Goal: Answer question/provide support: Share knowledge or assist other users

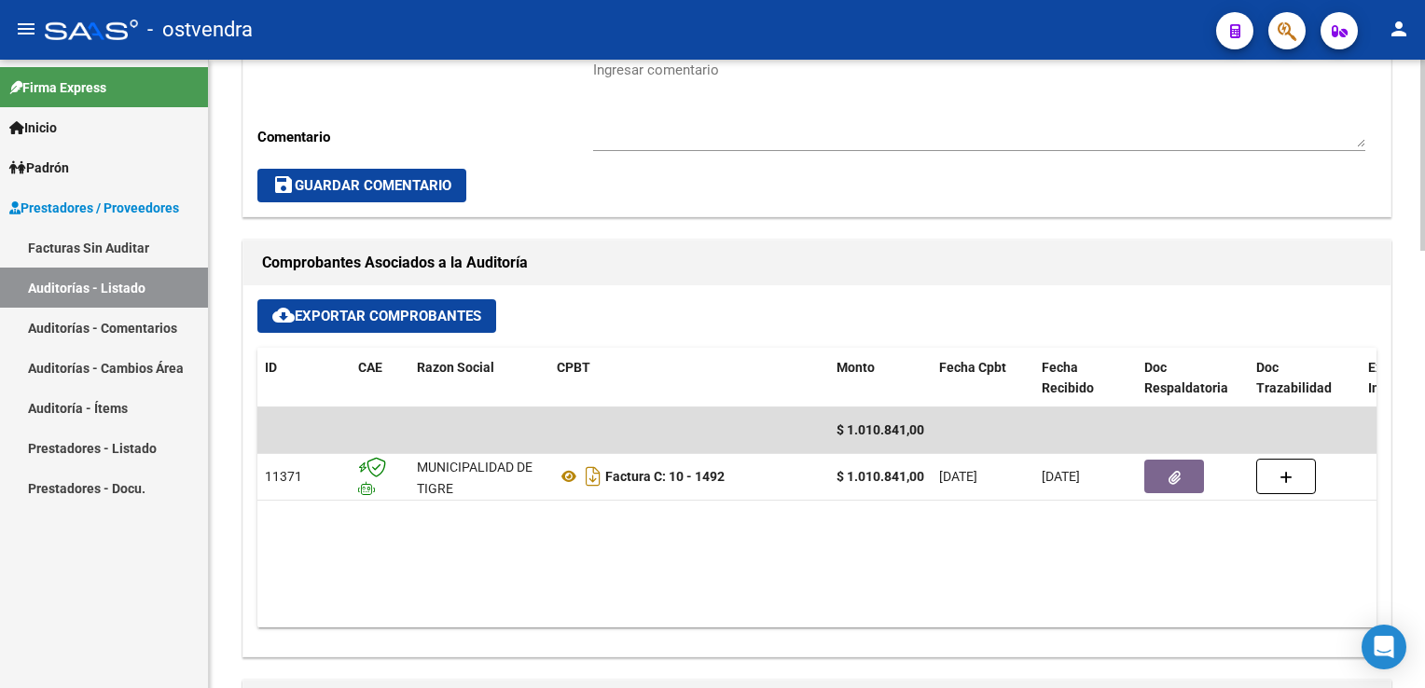
scroll to position [653, 0]
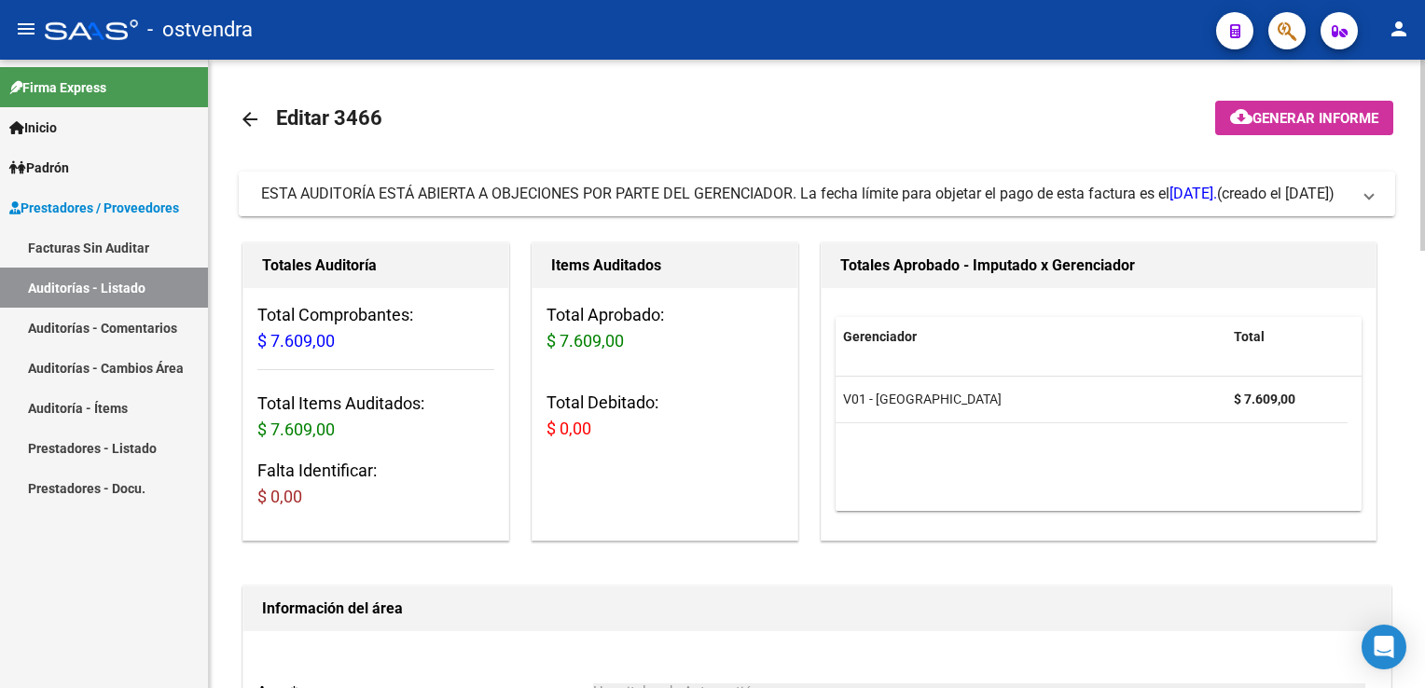
click at [1370, 184] on span at bounding box center [1368, 194] width 7 height 21
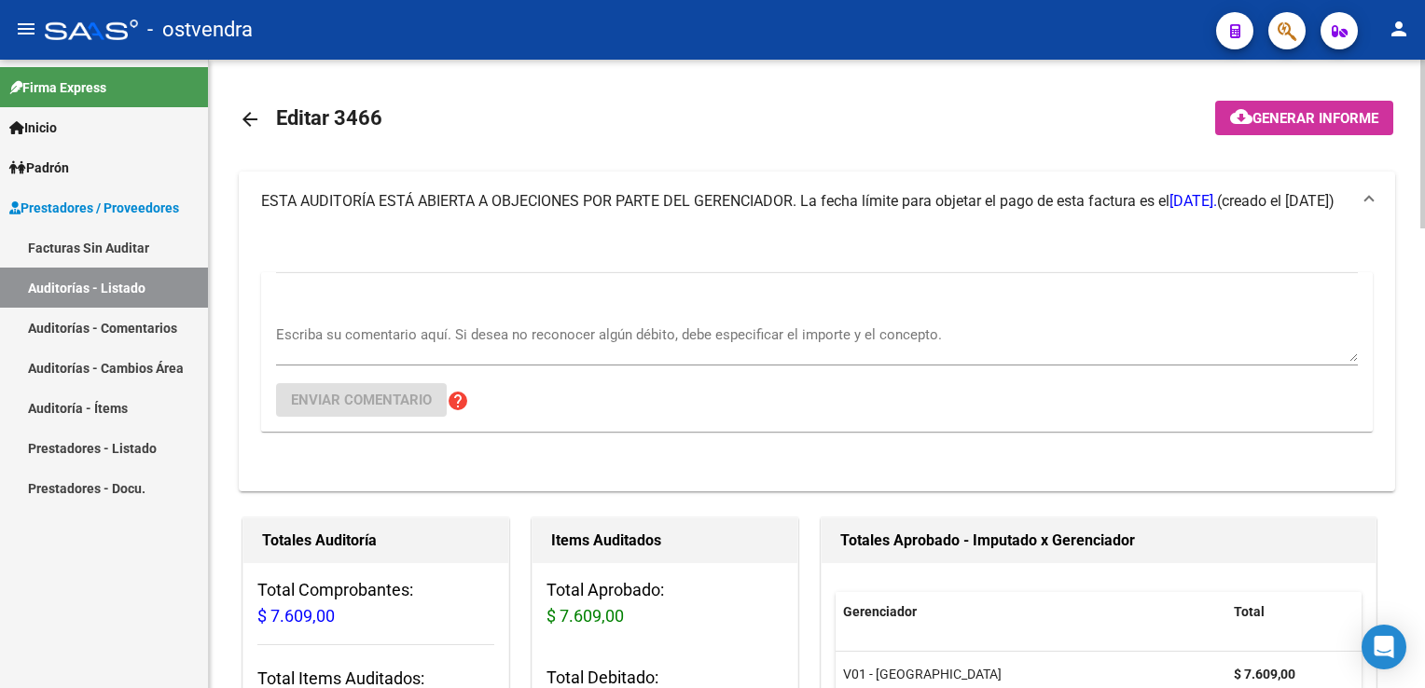
click at [407, 346] on textarea "Escriba su comentario aquí. Si desea no reconocer algún débito, debe especifica…" at bounding box center [816, 342] width 1081 height 37
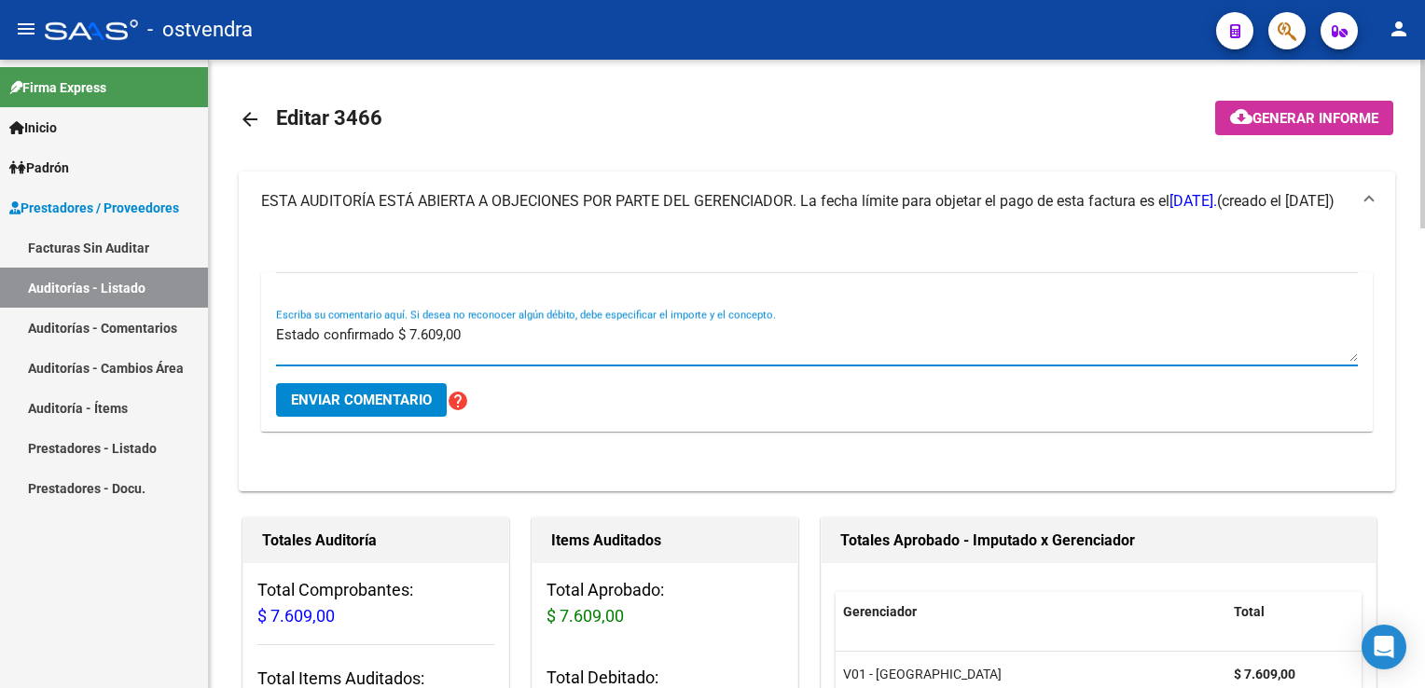
type textarea "Estado confirmado $ 7.609,00"
click at [385, 397] on span "Enviar comentario" at bounding box center [361, 400] width 141 height 17
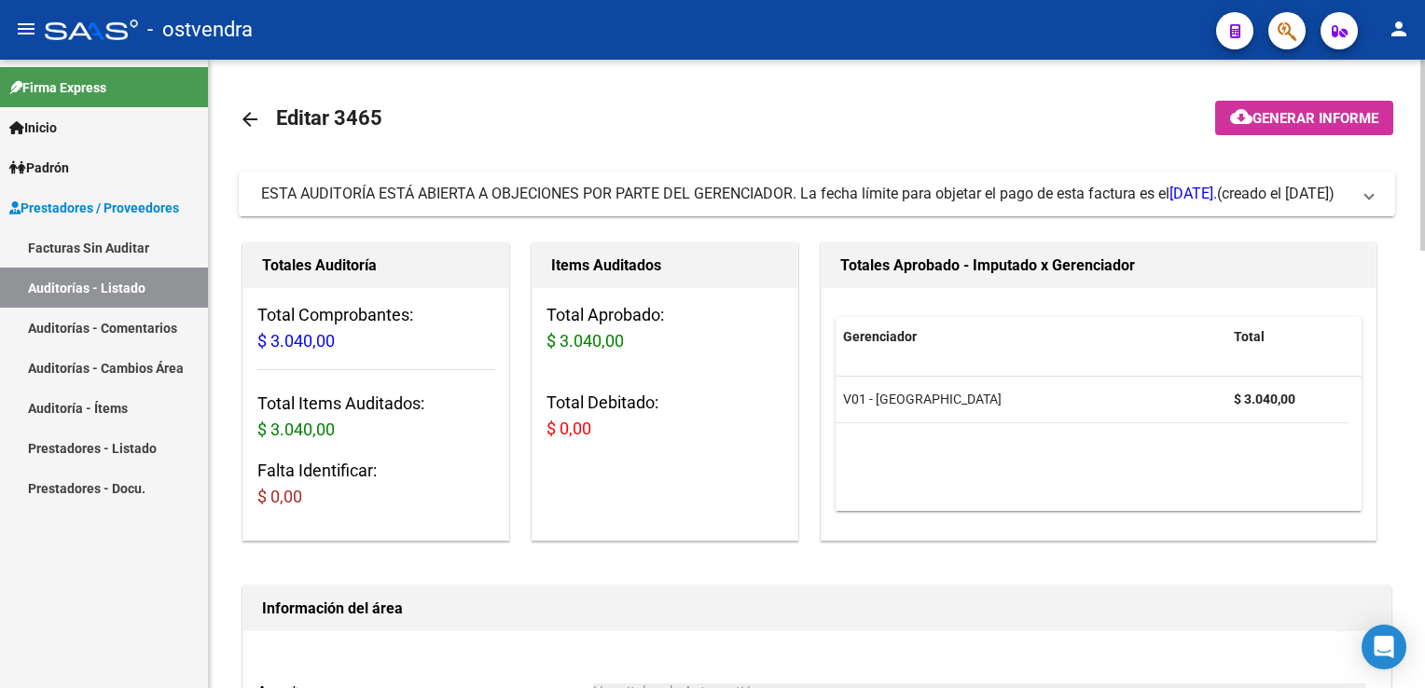
click at [1379, 187] on mat-expansion-panel-header "ESTA AUDITORÍA ESTÁ ABIERTA A OBJECIONES POR PARTE DEL GERENCIADOR. La fecha lí…" at bounding box center [817, 194] width 1156 height 45
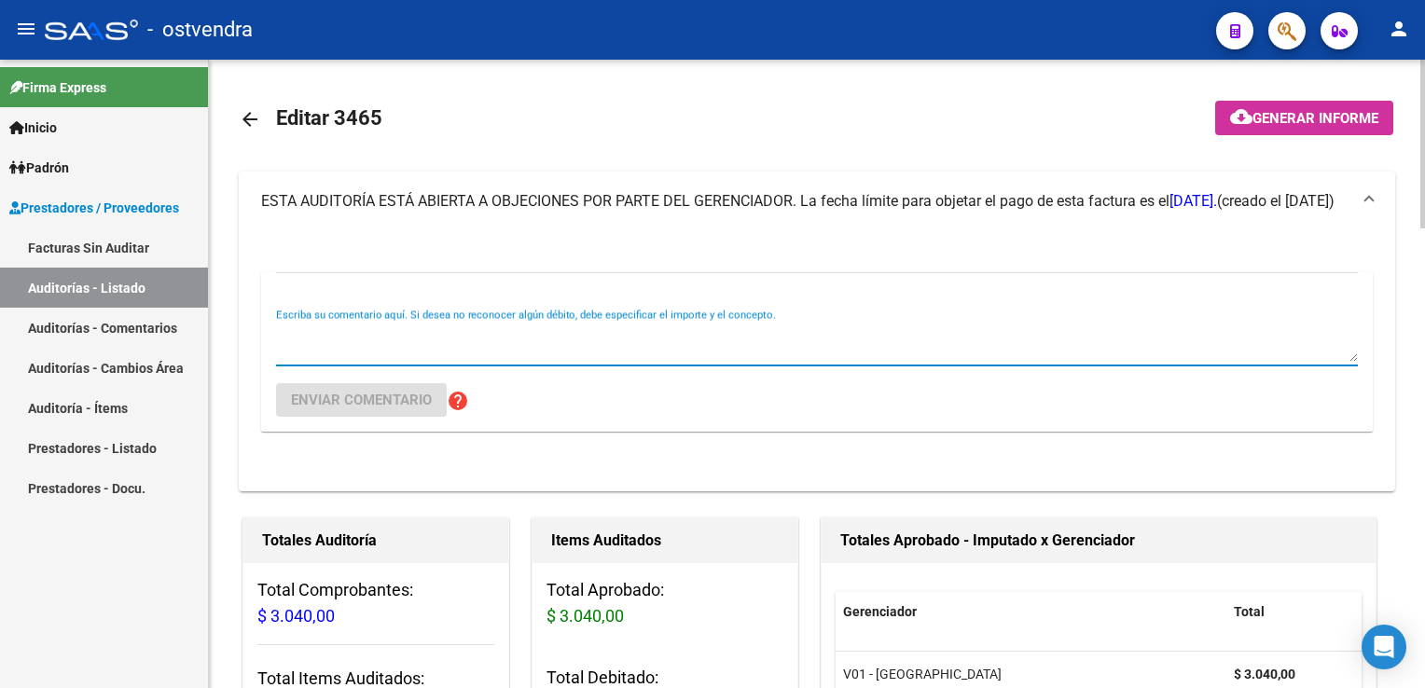
click at [442, 336] on textarea "Escriba su comentario aquí. Si desea no reconocer algún débito, debe especifica…" at bounding box center [816, 342] width 1081 height 37
type textarea "Estado confirmado $ 3.040,00"
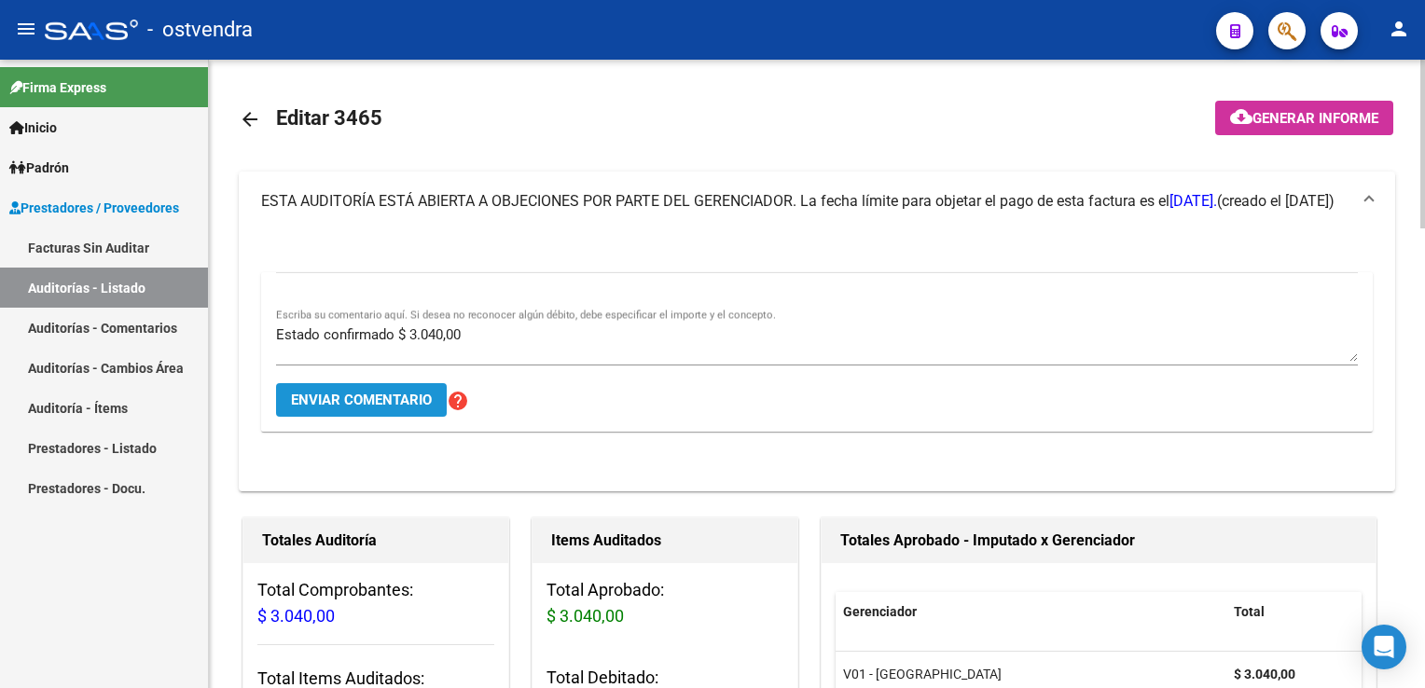
drag, startPoint x: 372, startPoint y: 406, endPoint x: 456, endPoint y: 108, distance: 309.9
click at [372, 404] on span "Enviar comentario" at bounding box center [361, 400] width 141 height 17
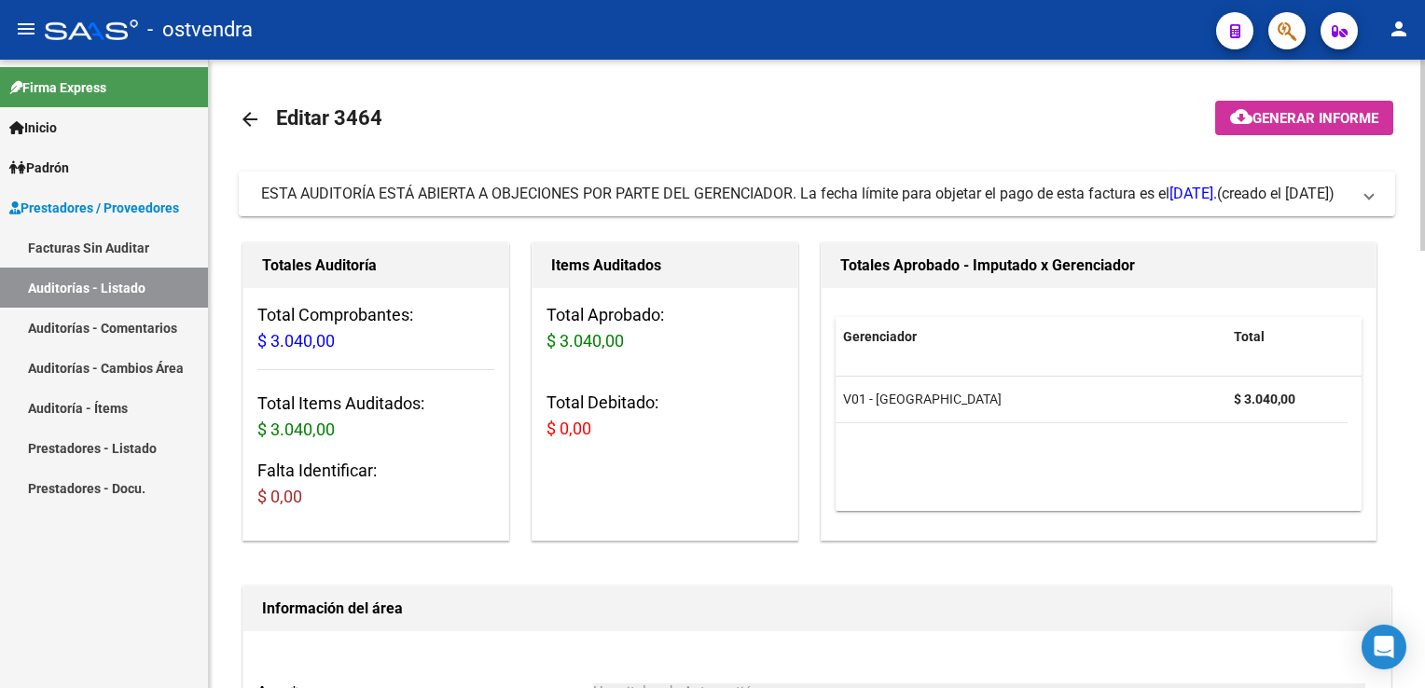
click at [1379, 204] on mat-expansion-panel-header "ESTA AUDITORÍA ESTÁ ABIERTA A OBJECIONES POR PARTE DEL GERENCIADOR. La fecha lí…" at bounding box center [817, 194] width 1156 height 45
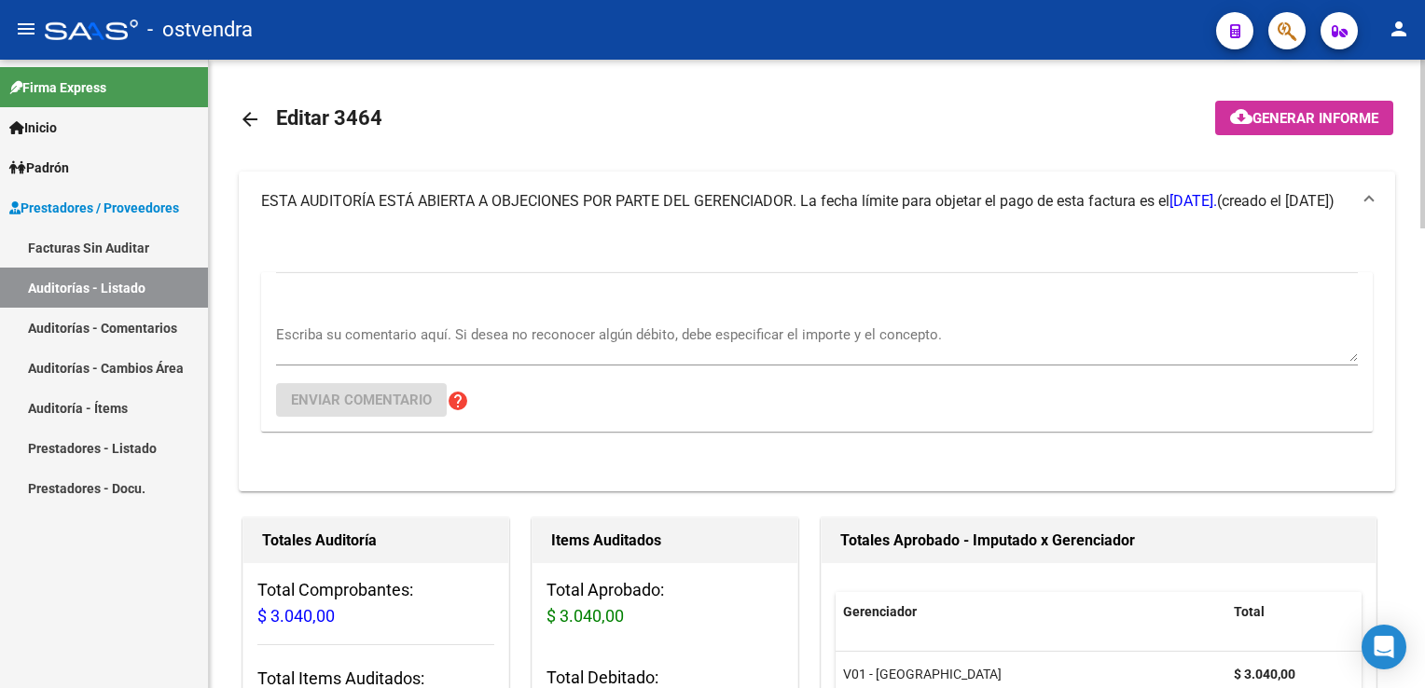
click at [567, 335] on textarea "Escriba su comentario aquí. Si desea no reconocer algún débito, debe especifica…" at bounding box center [816, 342] width 1081 height 37
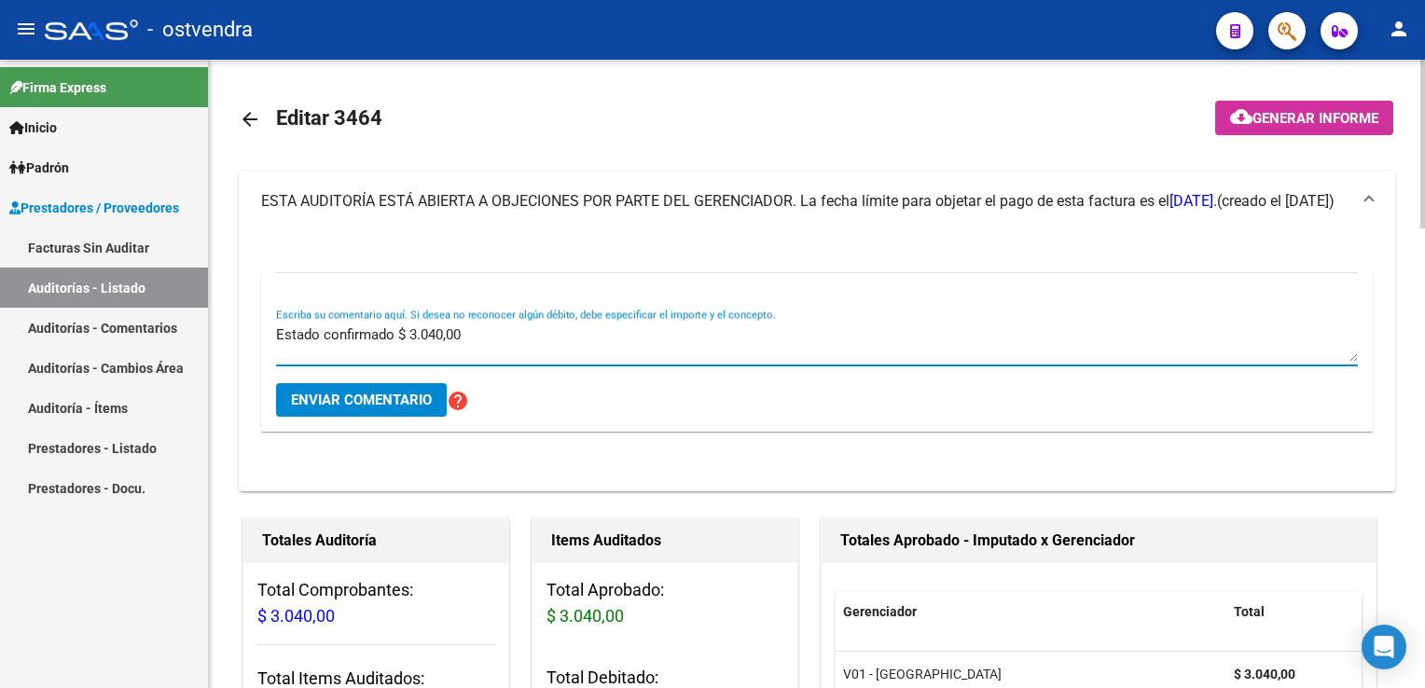
type textarea "Estado confirmado $ 3.040,00"
click at [392, 404] on span "Enviar comentario" at bounding box center [361, 400] width 141 height 17
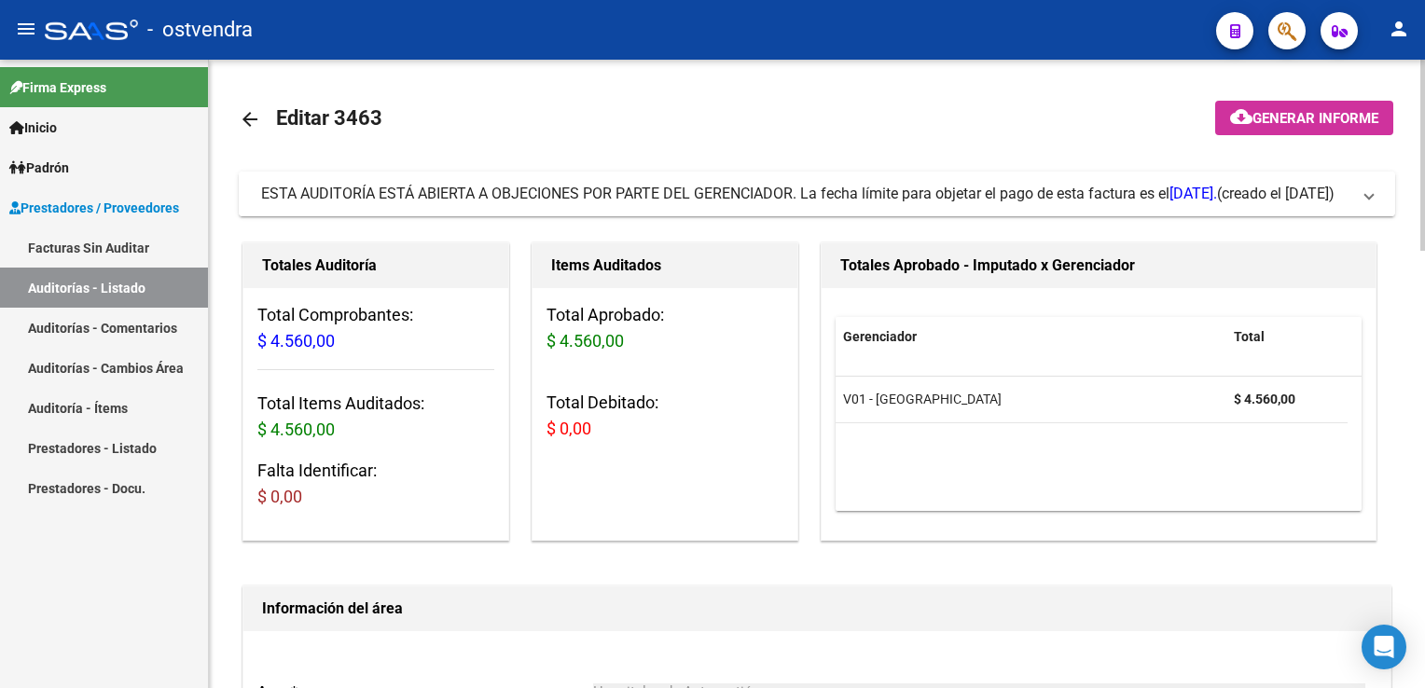
drag, startPoint x: 1374, startPoint y: 200, endPoint x: 1262, endPoint y: 250, distance: 122.7
click at [1372, 200] on mat-expansion-panel-header "ESTA AUDITORÍA ESTÁ ABIERTA A OBJECIONES POR PARTE DEL GERENCIADOR. La fecha lí…" at bounding box center [817, 194] width 1156 height 45
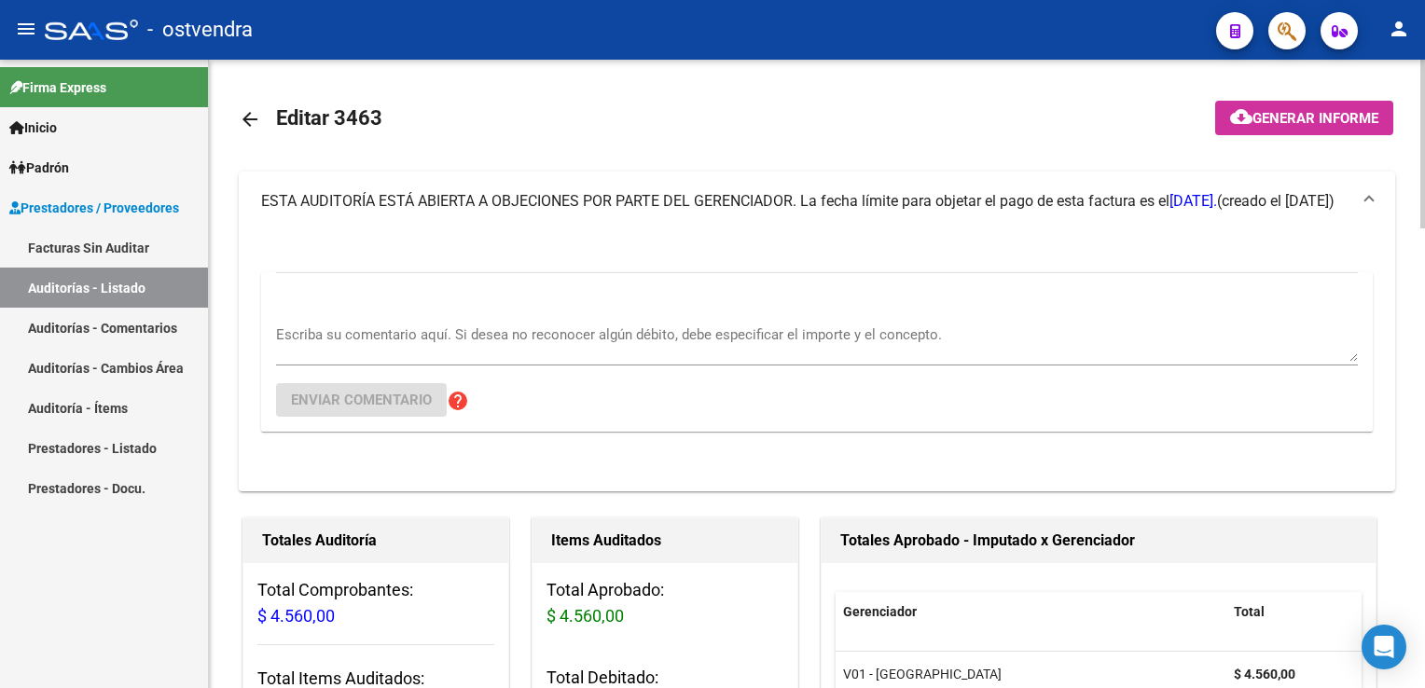
click at [557, 319] on div "Escriba su comentario aquí. Si desea no reconocer algún débito, debe especifica…" at bounding box center [816, 337] width 1081 height 57
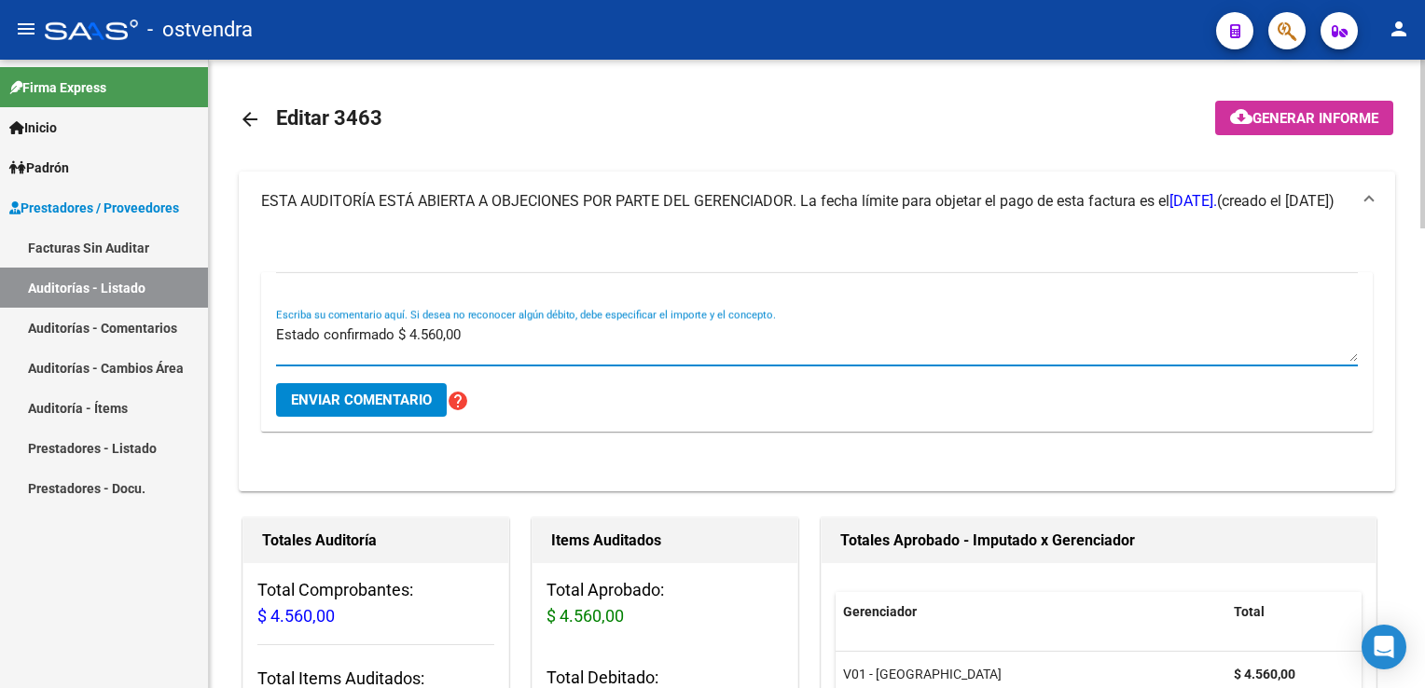
type textarea "Estado confirmado $ 4.560,00"
click at [385, 406] on span "Enviar comentario" at bounding box center [361, 400] width 141 height 17
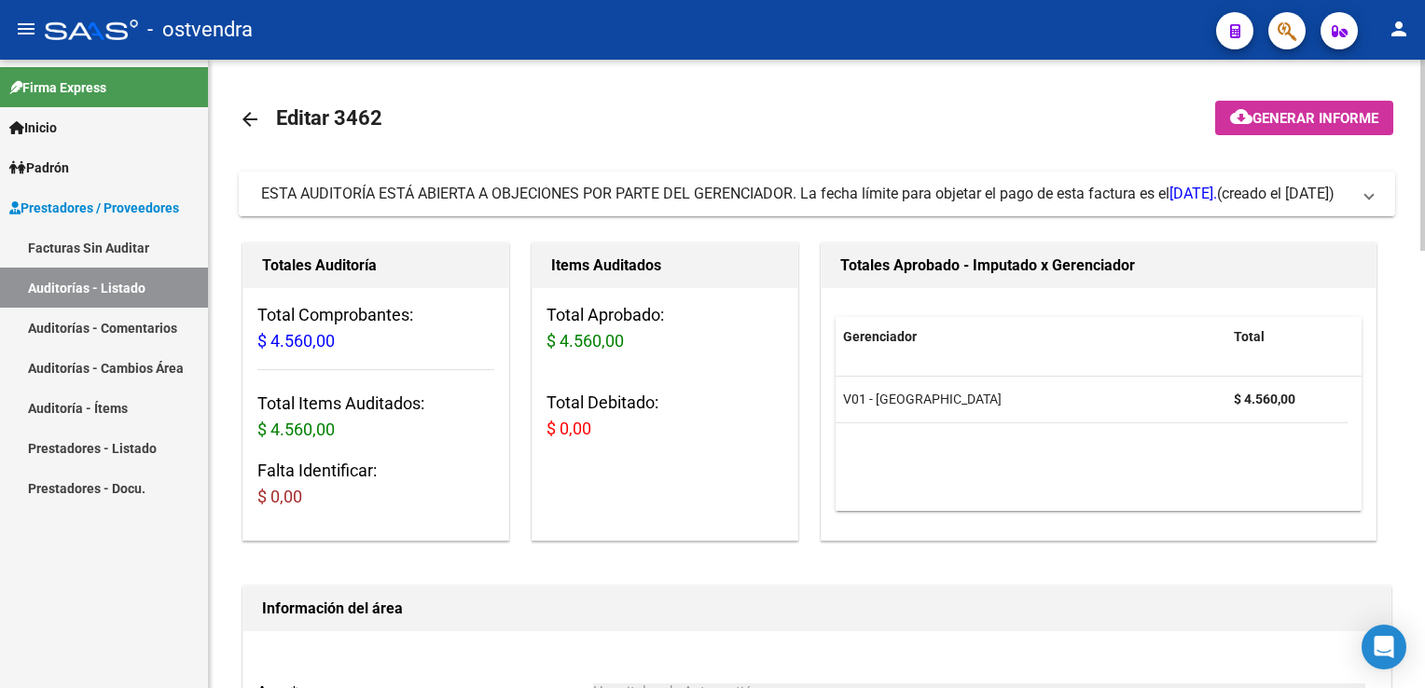
click at [1379, 201] on mat-expansion-panel-header "ESTA AUDITORÍA ESTÁ ABIERTA A OBJECIONES POR PARTE DEL GERENCIADOR. La fecha lí…" at bounding box center [817, 194] width 1156 height 45
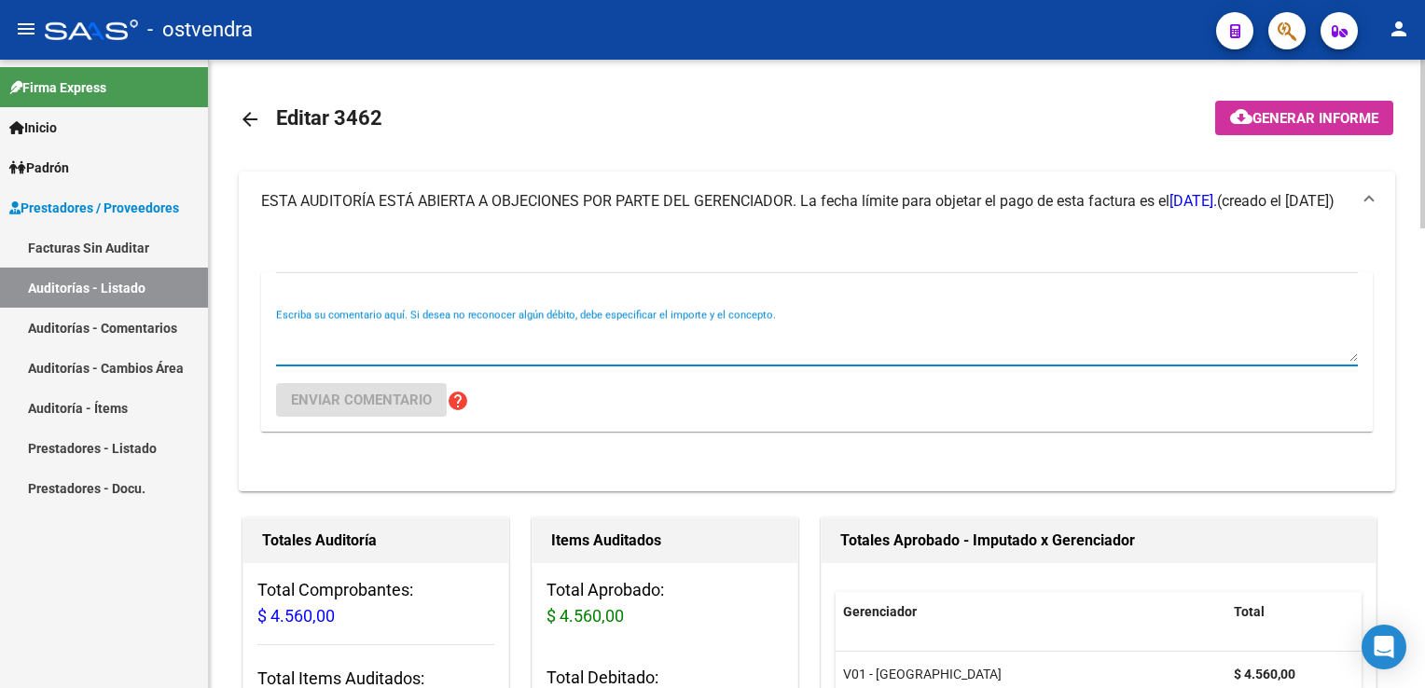
click at [489, 351] on textarea "Escriba su comentario aquí. Si desea no reconocer algún débito, debe especifica…" at bounding box center [816, 342] width 1081 height 37
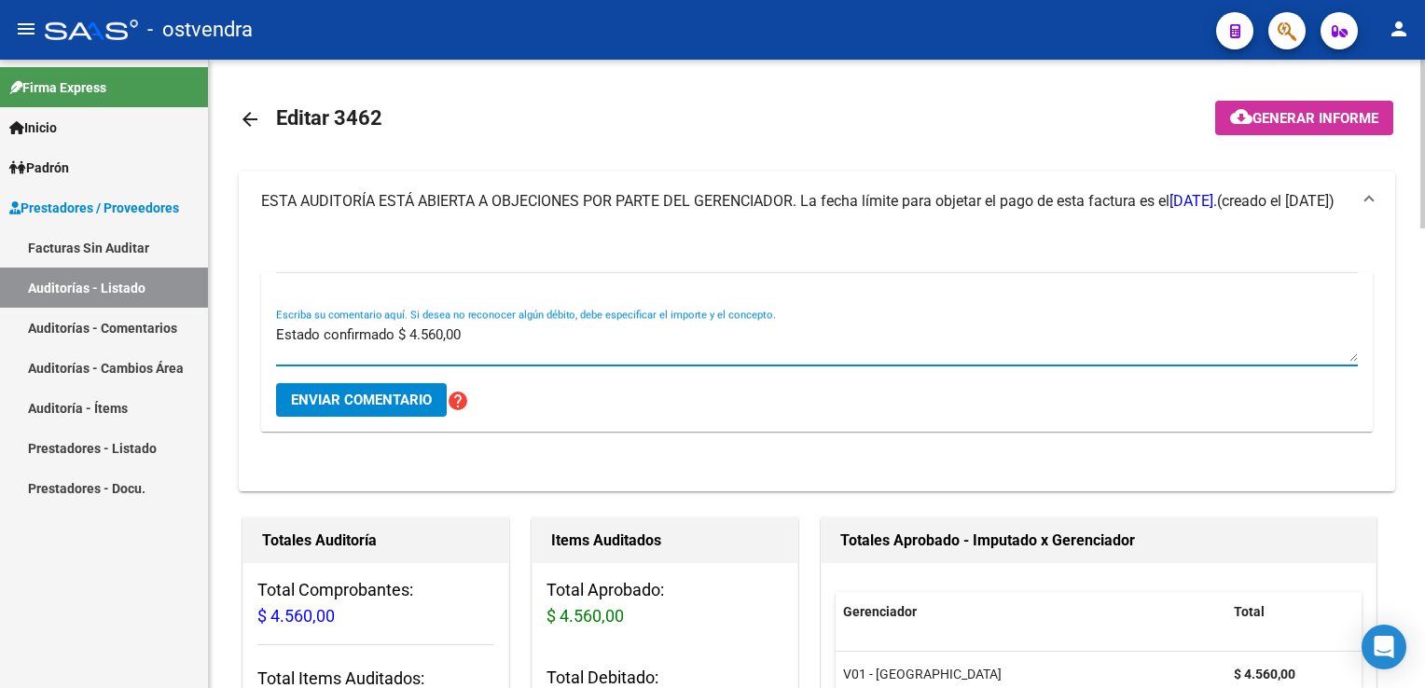
type textarea "Estado confirmado $ 4.560,00"
click at [351, 397] on span "Enviar comentario" at bounding box center [361, 400] width 141 height 17
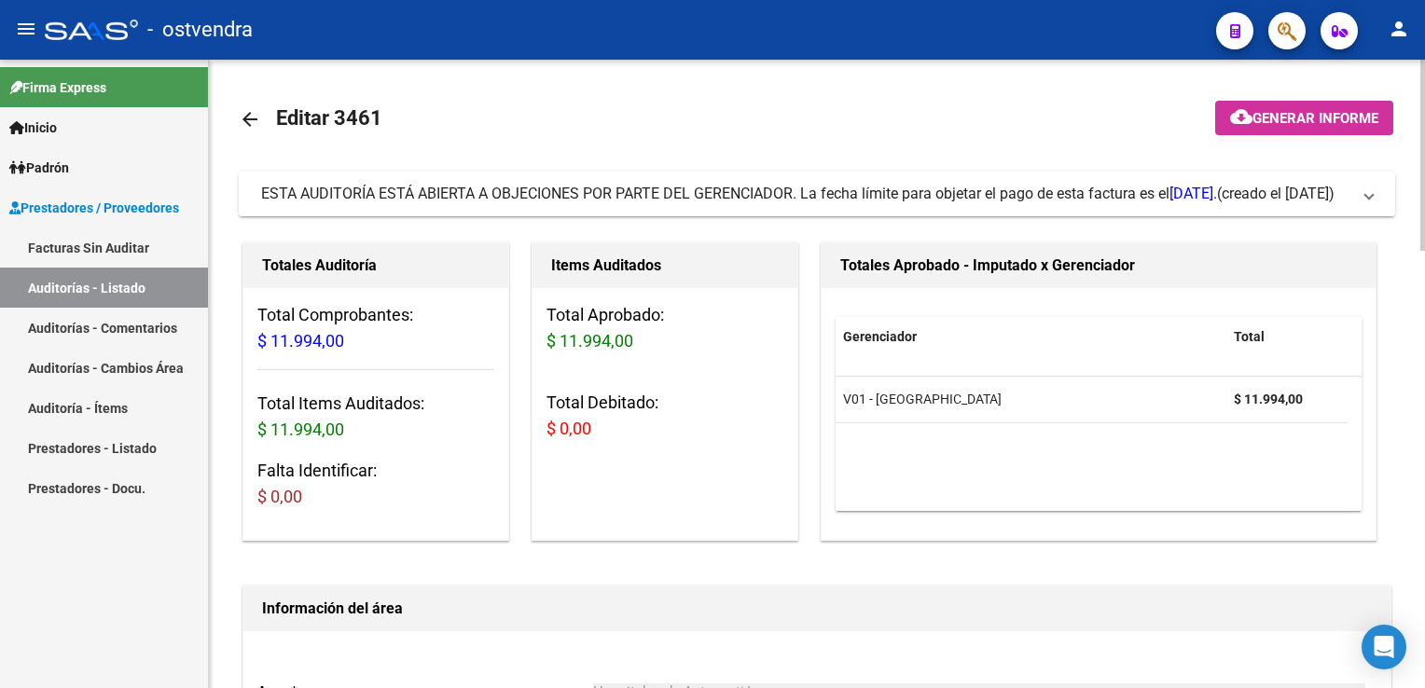
click at [1374, 193] on mat-expansion-panel-header "ESTA AUDITORÍA ESTÁ ABIERTA A OBJECIONES POR PARTE DEL GERENCIADOR. La fecha lí…" at bounding box center [817, 194] width 1156 height 45
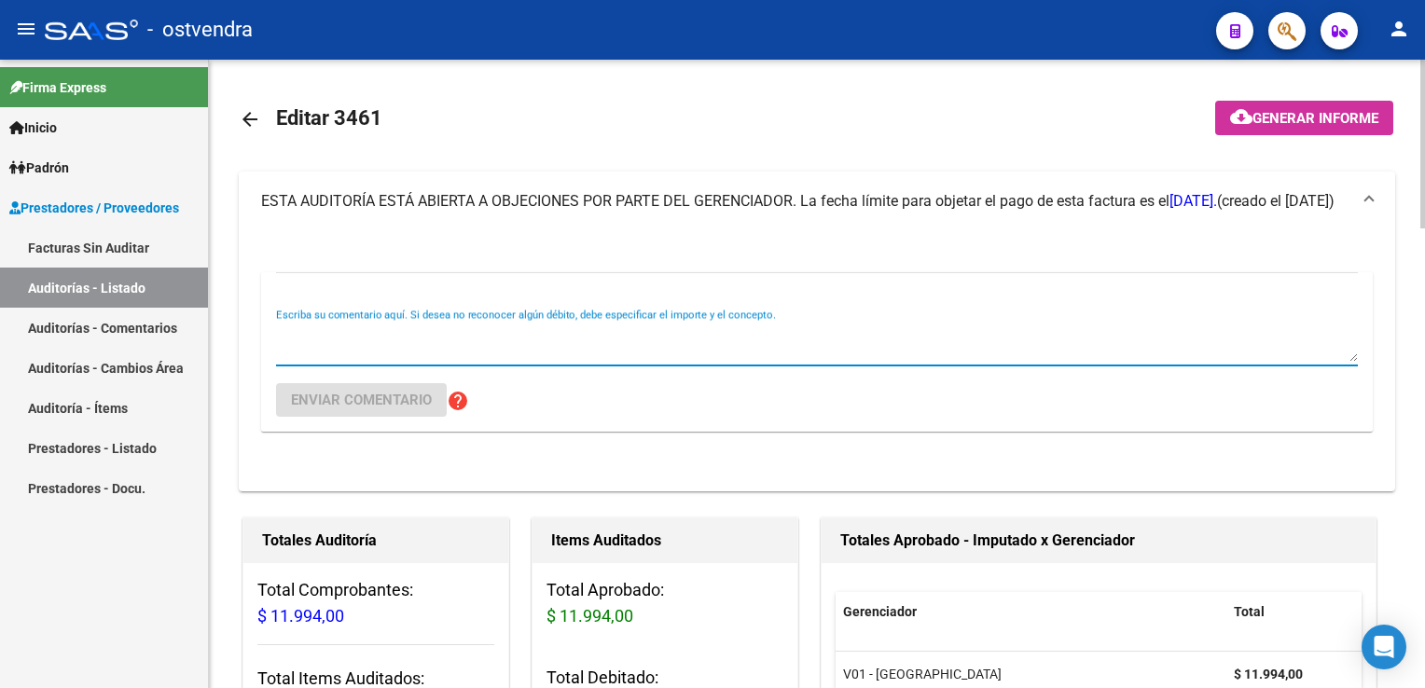
click at [437, 332] on textarea "Escriba su comentario aquí. Si desea no reconocer algún débito, debe especifica…" at bounding box center [816, 342] width 1081 height 37
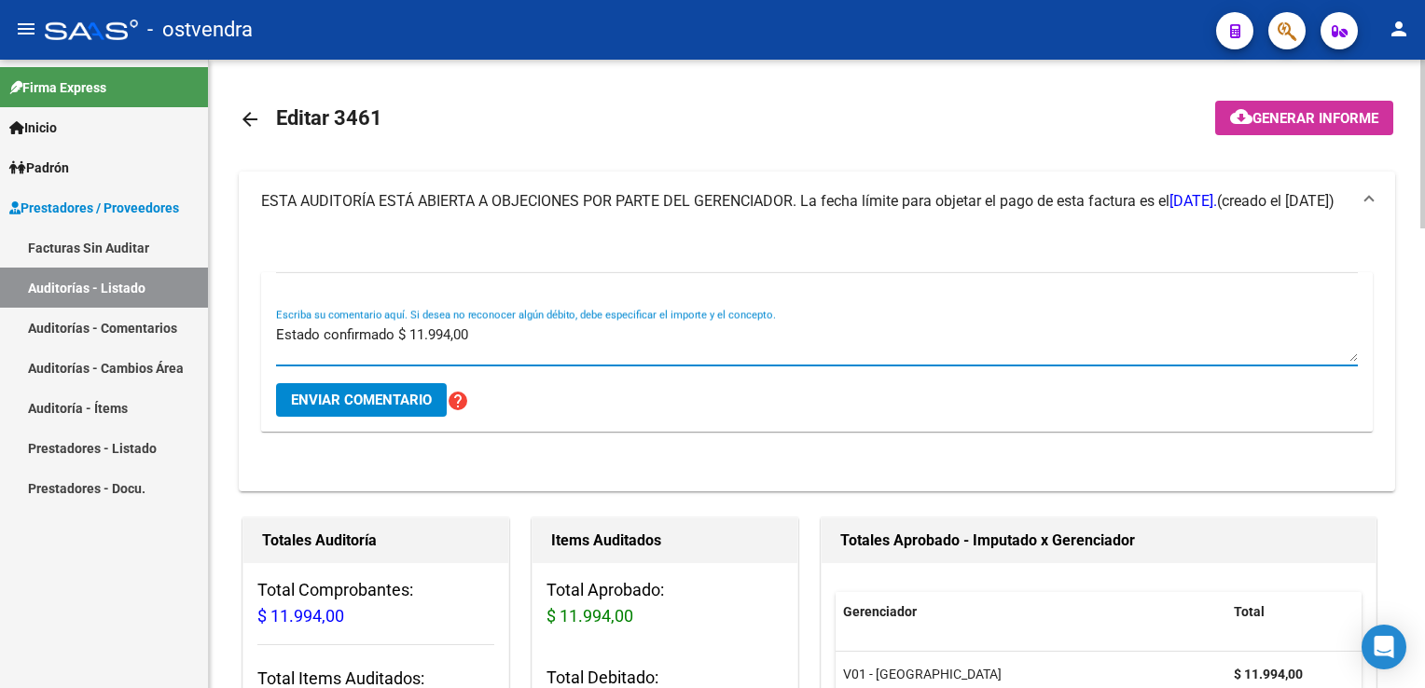
type textarea "Estado confirmado $ 11.994,00"
click at [369, 409] on button "Enviar comentario" at bounding box center [361, 400] width 171 height 34
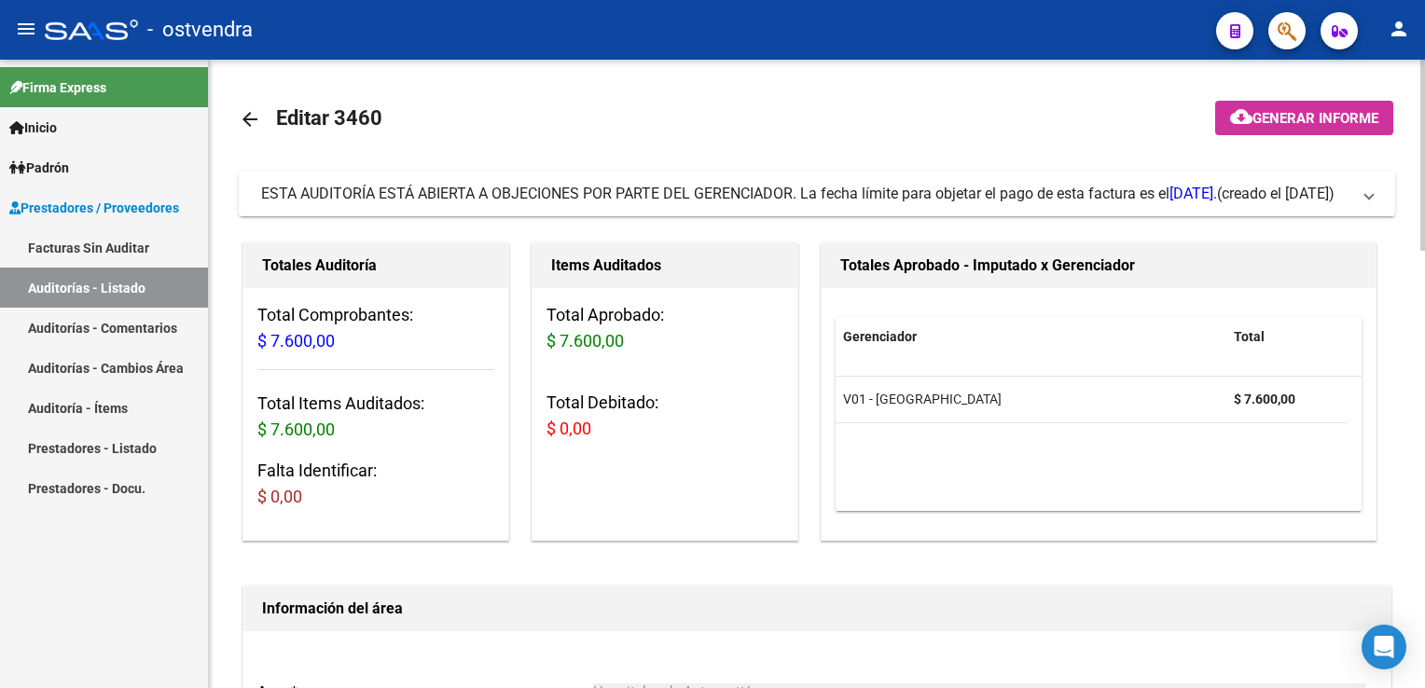
click at [1369, 201] on span at bounding box center [1368, 194] width 7 height 21
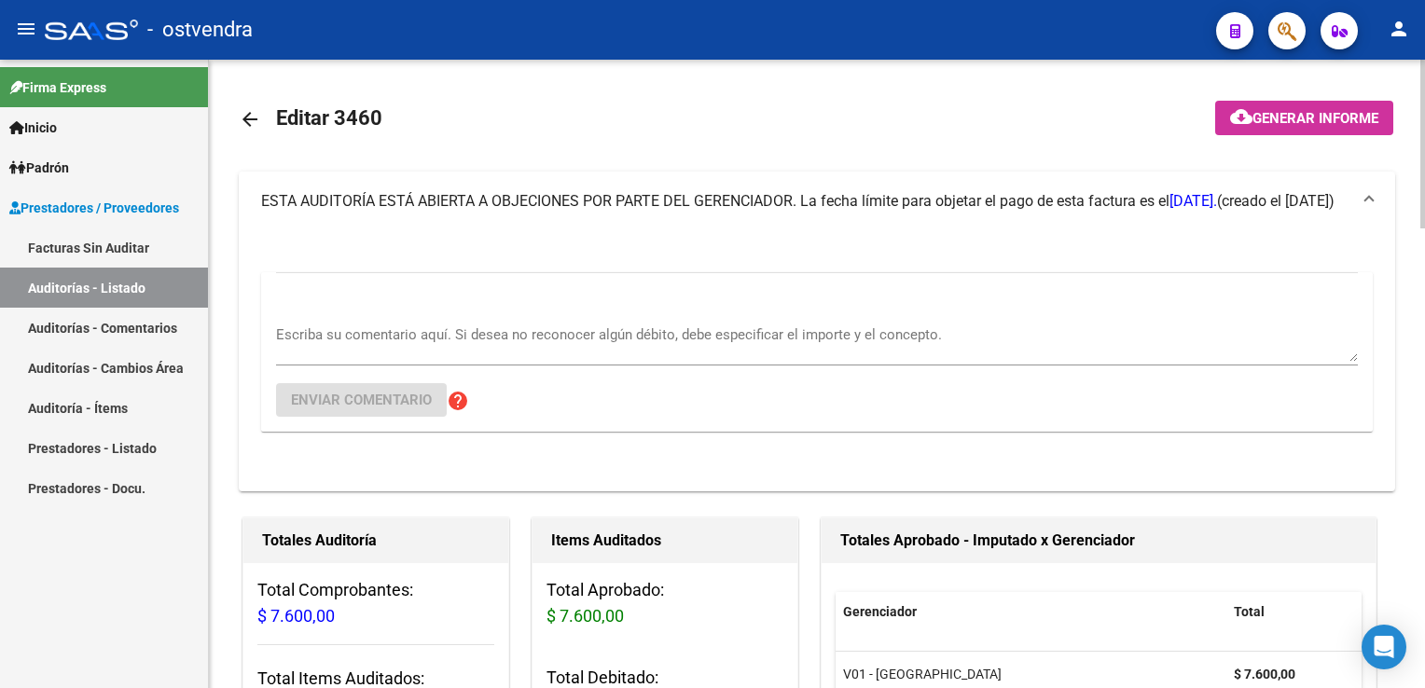
click at [560, 325] on textarea "Escriba su comentario aquí. Si desea no reconocer algún débito, debe especifica…" at bounding box center [816, 342] width 1081 height 37
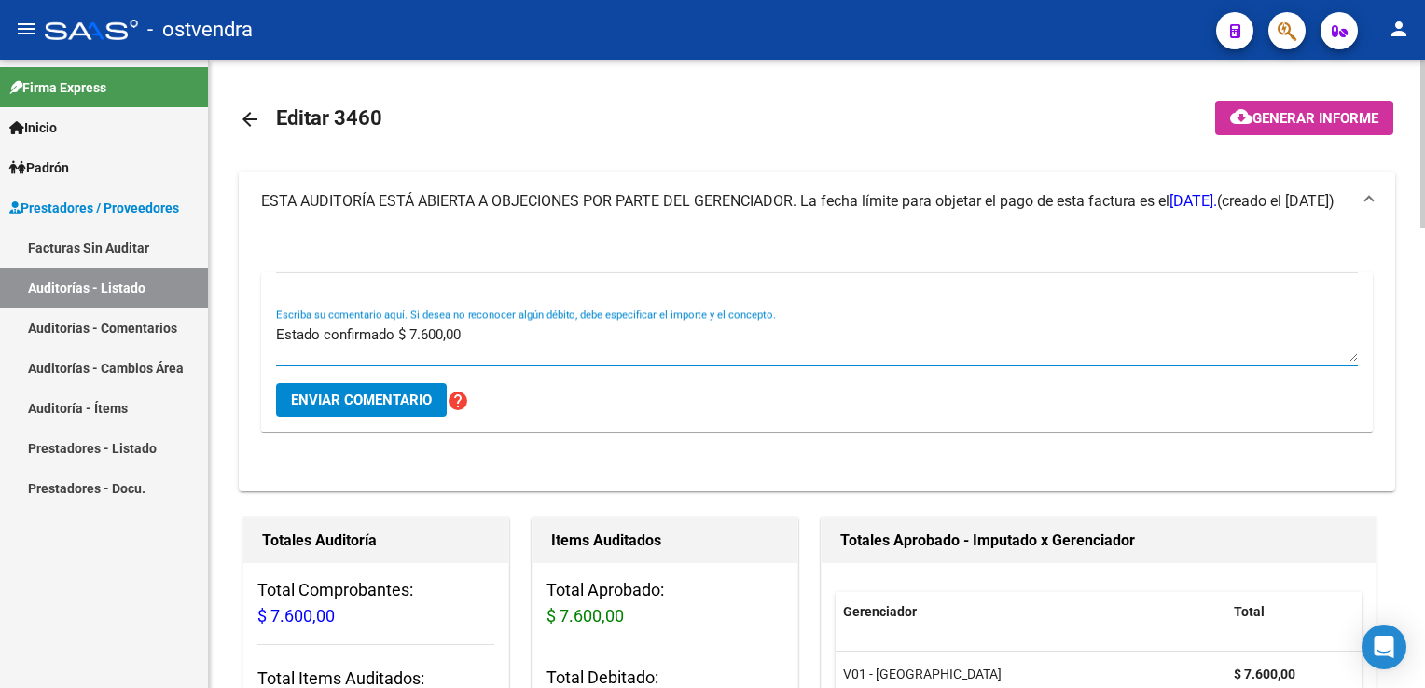
type textarea "Estado confirmado $ 7.600,00"
click at [348, 412] on button "Enviar comentario" at bounding box center [361, 400] width 171 height 34
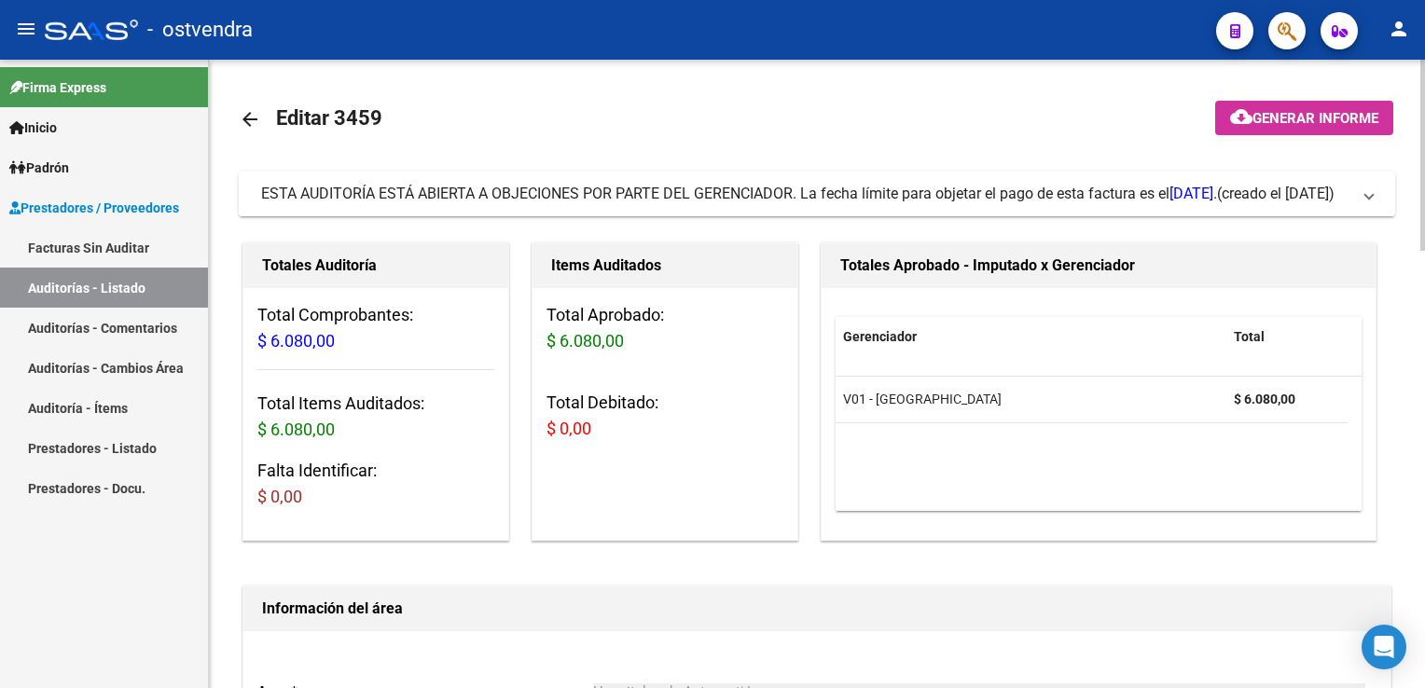
click at [1367, 200] on span at bounding box center [1368, 194] width 7 height 21
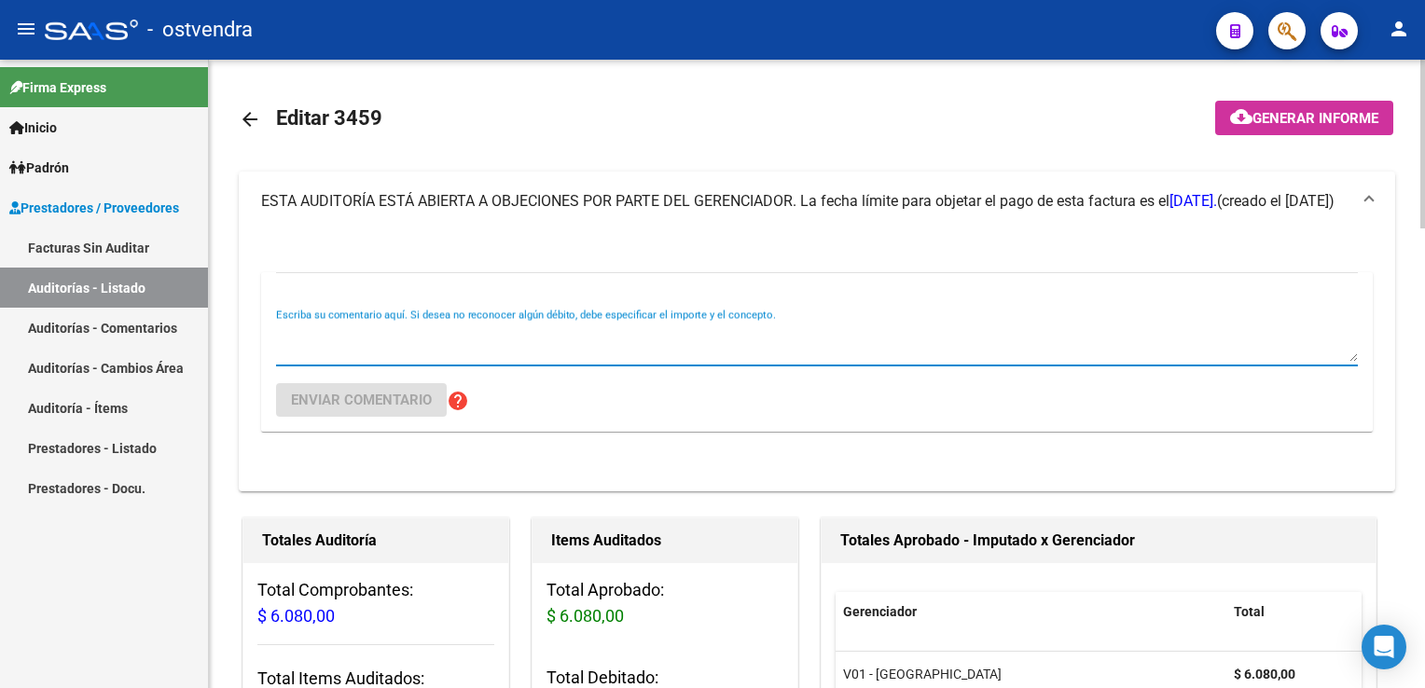
click at [589, 324] on textarea "Escriba su comentario aquí. Si desea no reconocer algún débito, debe especifica…" at bounding box center [816, 342] width 1081 height 37
type textarea "e"
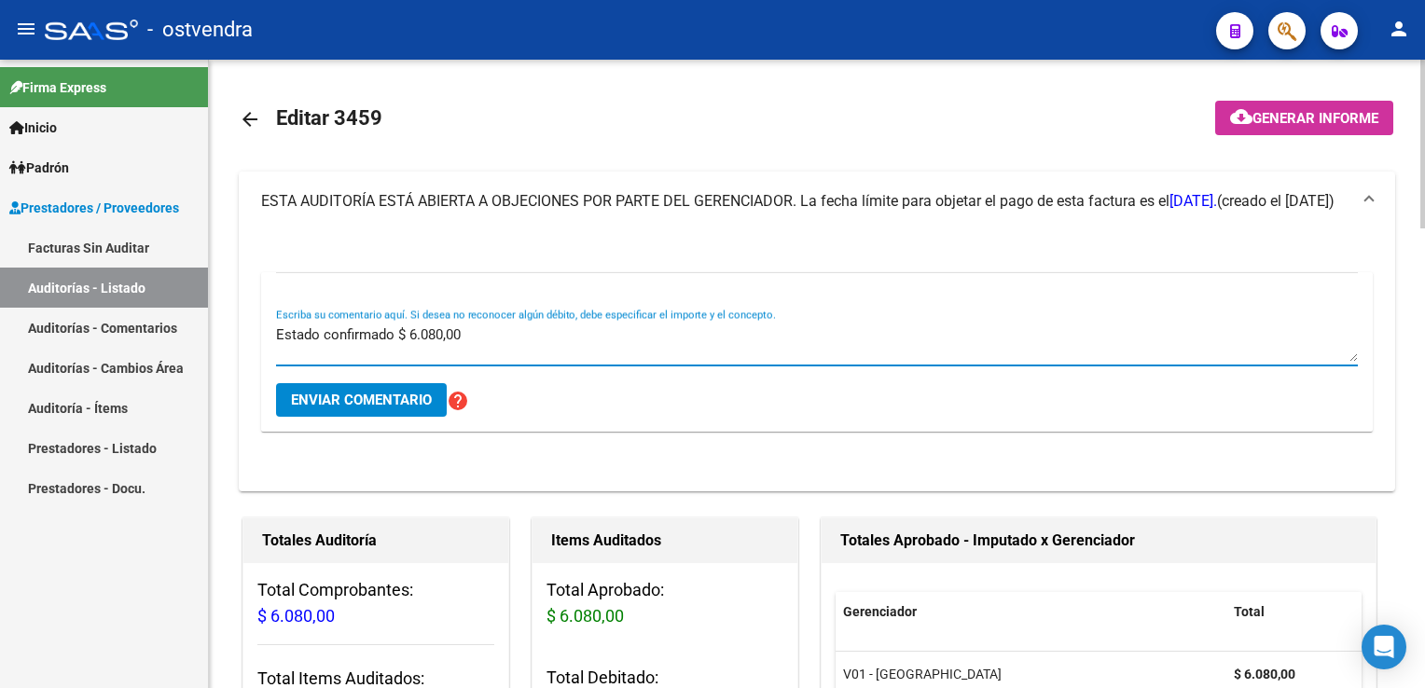
type textarea "Estado confirmado $ 6.080,00"
click at [402, 407] on span "Enviar comentario" at bounding box center [361, 400] width 141 height 17
